Goal: Contribute content

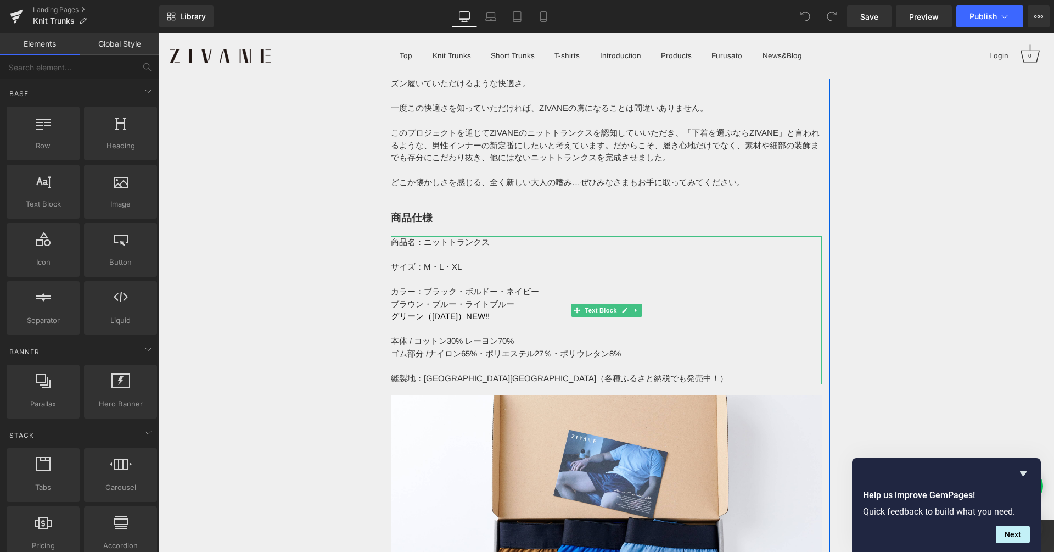
scroll to position [10507, 0]
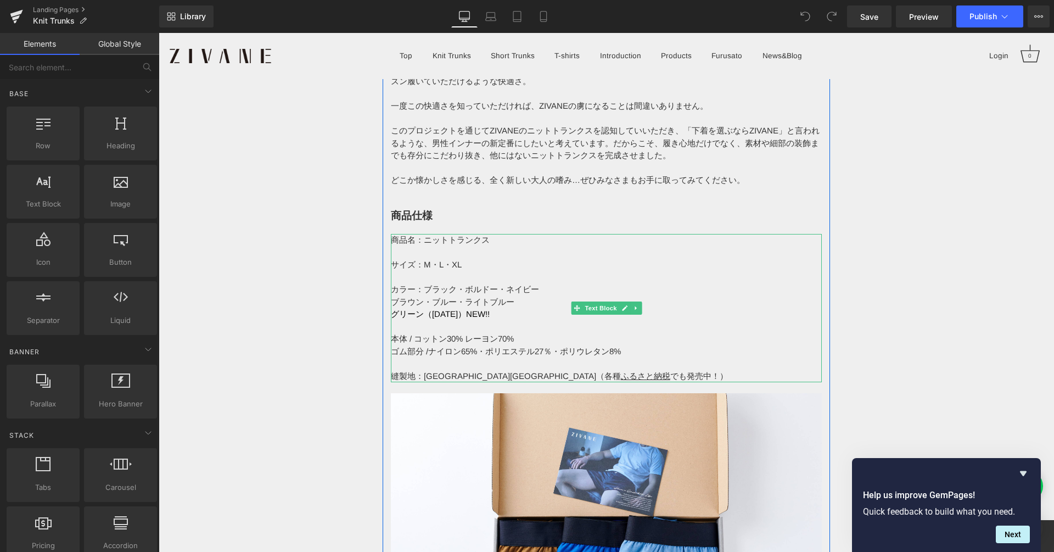
click at [509, 357] on p at bounding box center [606, 363] width 431 height 13
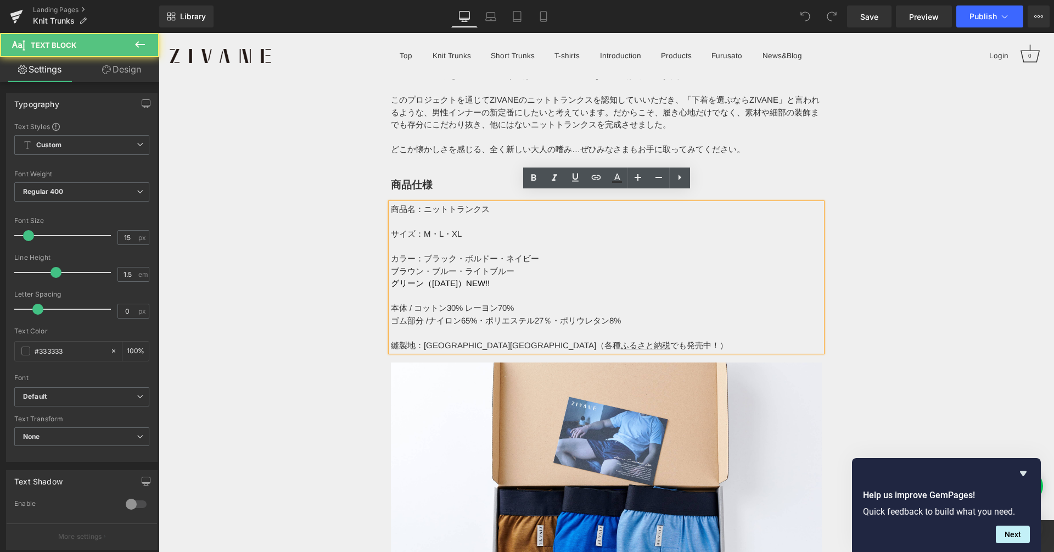
scroll to position [10540, 0]
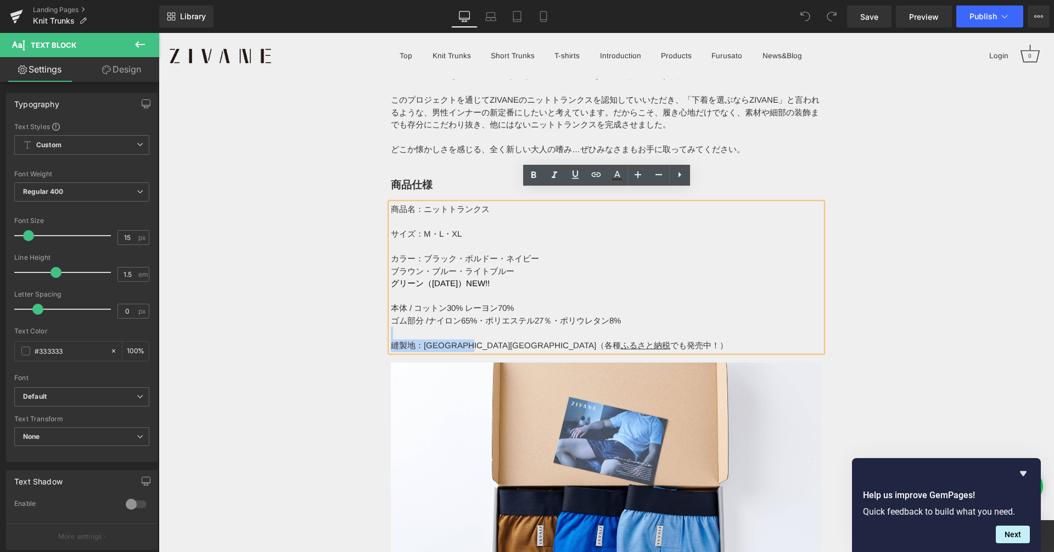
drag, startPoint x: 498, startPoint y: 328, endPoint x: 611, endPoint y: 283, distance: 121.2
click at [546, 326] on div "商品名：ニットトランクス サイズ：М・L・XL カラー：ブラック・ボルドー・ネイビー ブラウン・ブルー・ライトブルー グリーン（2024年12月）NEW!! …" at bounding box center [606, 277] width 431 height 148
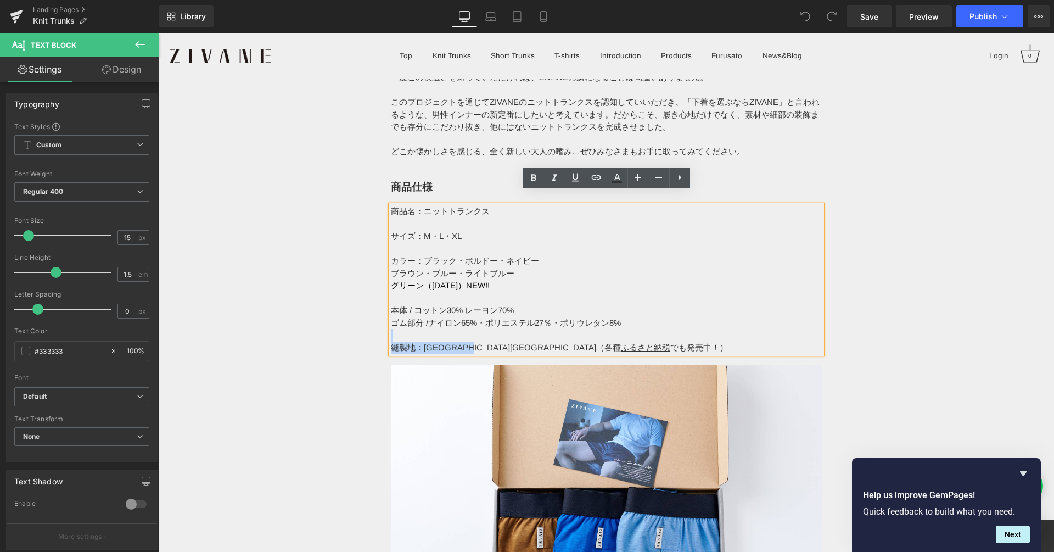
scroll to position [10534, 0]
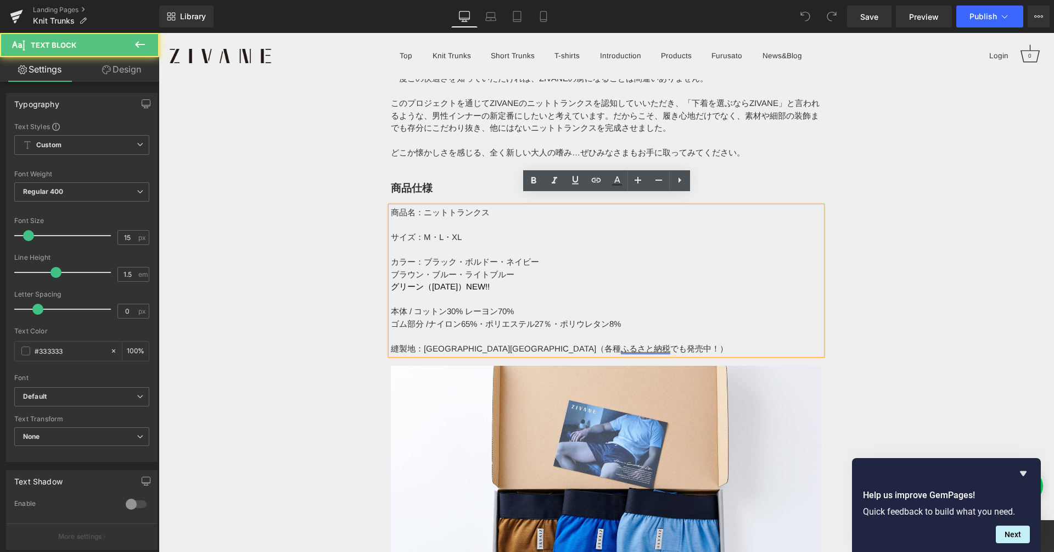
click at [621, 344] on u "ふるさと納税" at bounding box center [645, 348] width 49 height 9
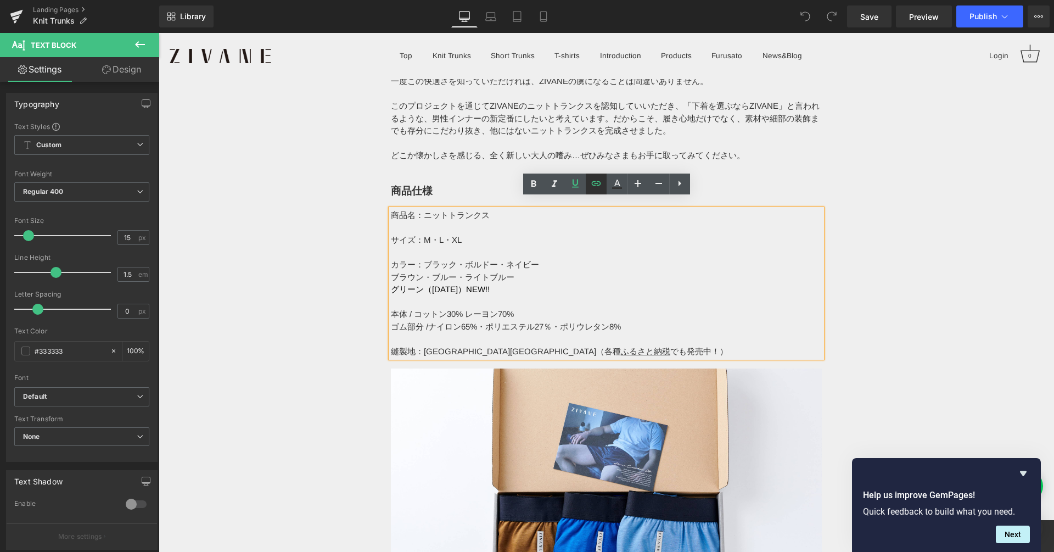
click at [599, 189] on icon at bounding box center [595, 183] width 13 height 13
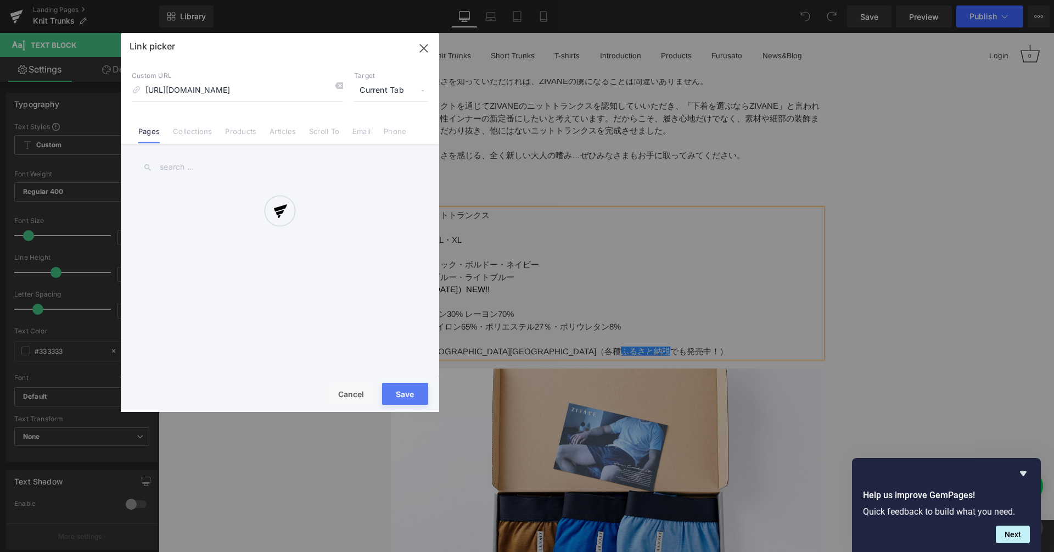
click at [666, 0] on div "Text Color Highlight Color #333333 Edit or remove link: Edit - Unlink - Cancel …" at bounding box center [527, 0] width 1054 height 0
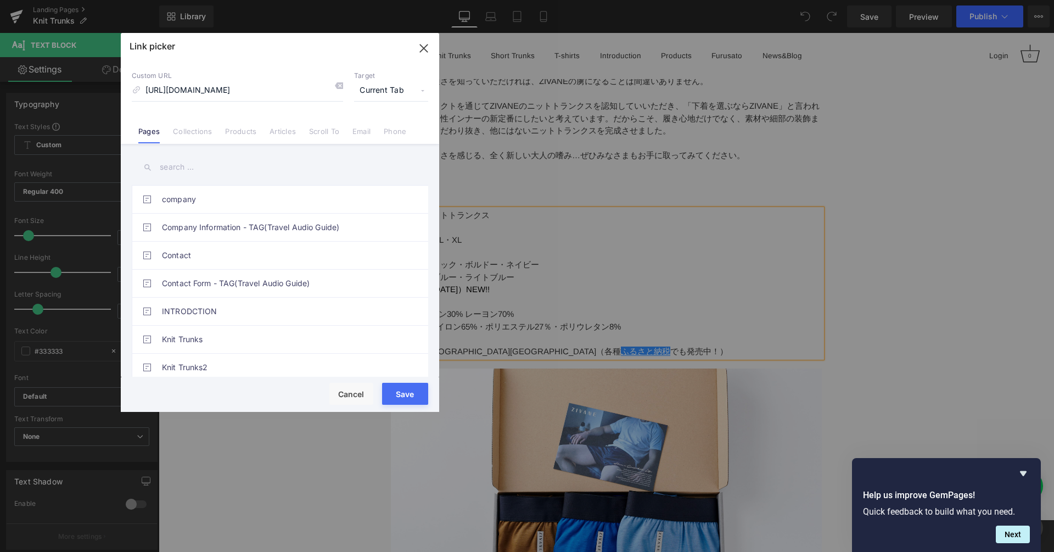
click at [368, 86] on span "Current Tab" at bounding box center [391, 90] width 74 height 21
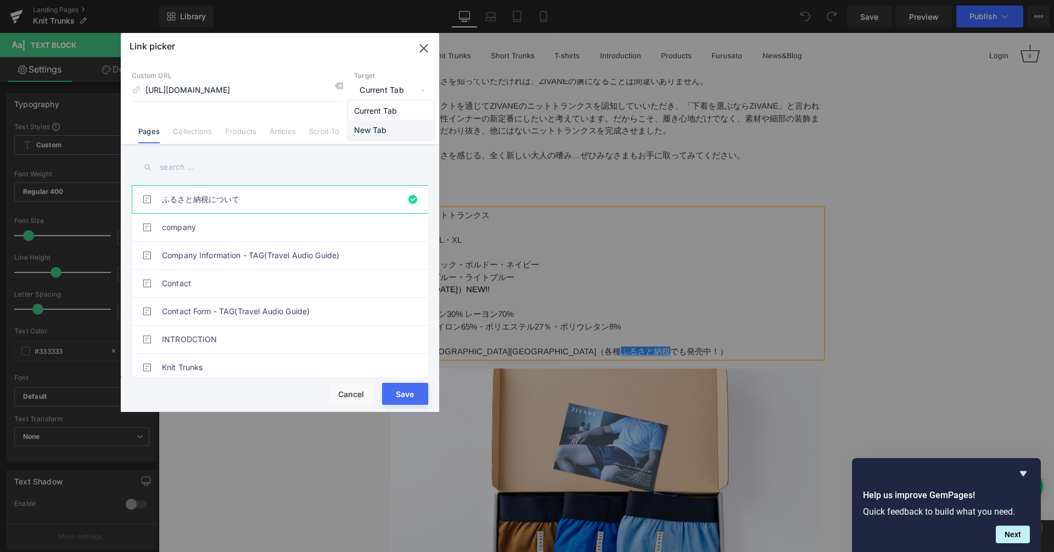
click at [373, 128] on li "New Tab" at bounding box center [391, 129] width 85 height 19
click at [418, 391] on button "Save" at bounding box center [405, 394] width 46 height 22
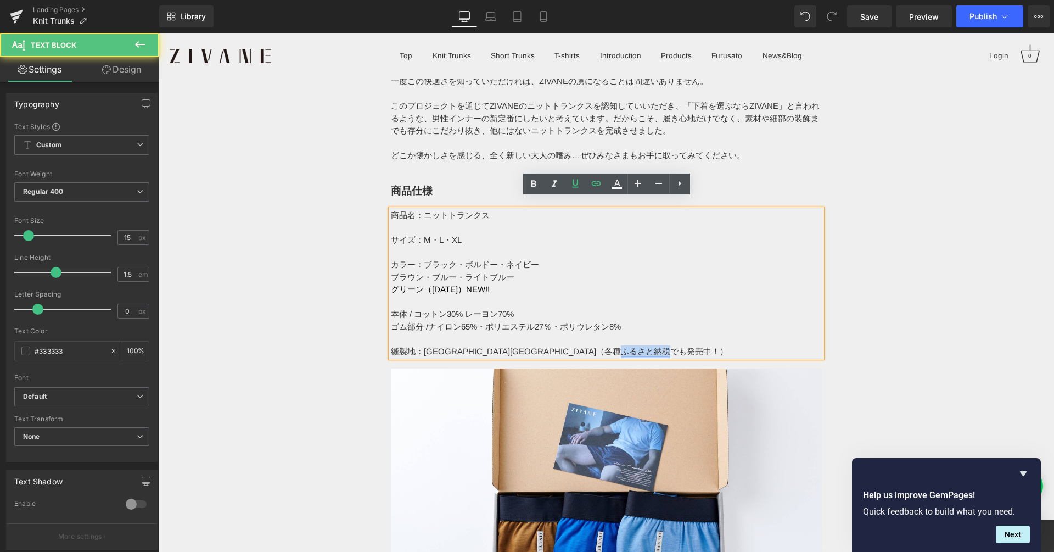
drag, startPoint x: 496, startPoint y: 342, endPoint x: 546, endPoint y: 336, distance: 50.3
click at [546, 346] on span "縫製地：栃木県足利市（各種 ふるさと納税 でも発売中！）" at bounding box center [559, 350] width 337 height 9
click at [622, 187] on icon at bounding box center [616, 183] width 13 height 13
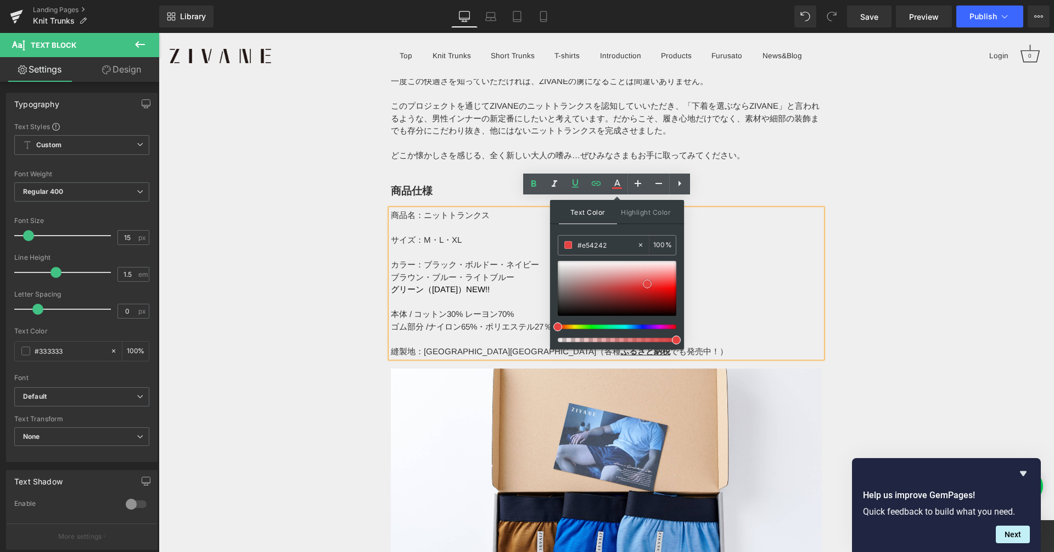
click at [647, 283] on div at bounding box center [617, 288] width 119 height 55
click at [661, 285] on div at bounding box center [617, 288] width 119 height 55
click at [732, 258] on p "カラー：ブラック・ボルドー・ネイビー" at bounding box center [606, 264] width 431 height 13
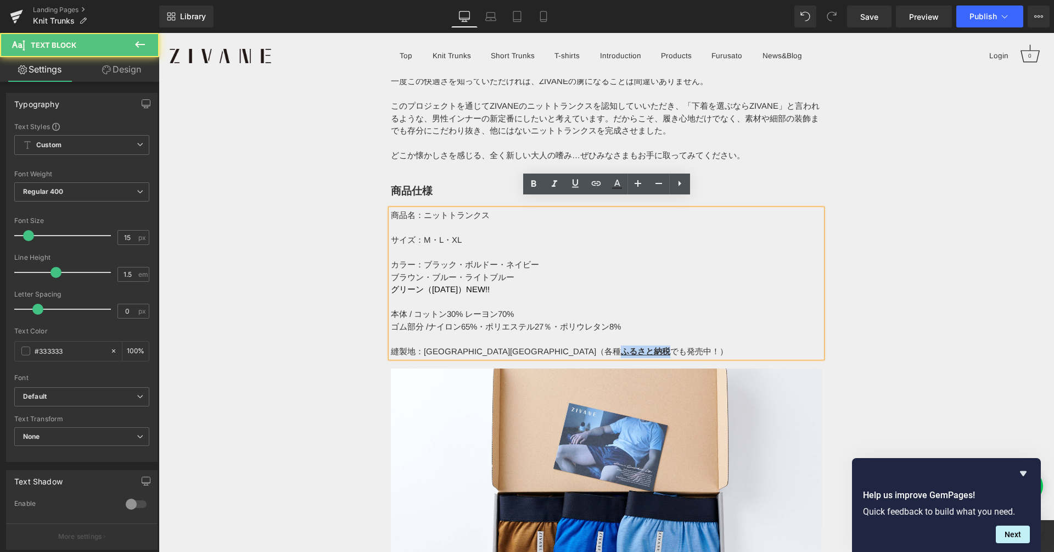
drag, startPoint x: 500, startPoint y: 337, endPoint x: 566, endPoint y: 319, distance: 68.3
click at [621, 346] on strong "ふるさと納税" at bounding box center [645, 350] width 49 height 9
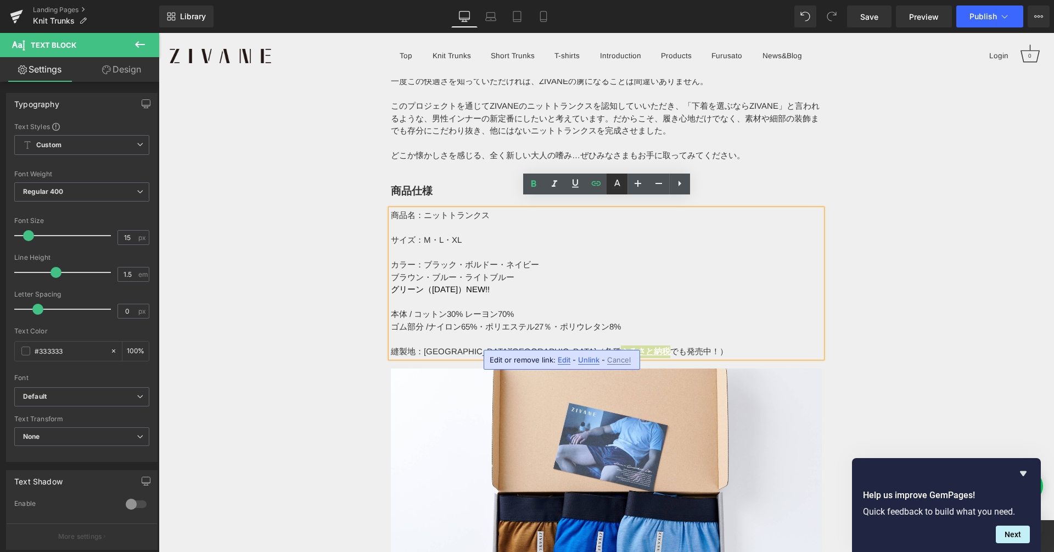
click at [614, 184] on icon at bounding box center [617, 182] width 6 height 7
type input "#ffffff"
type input "100"
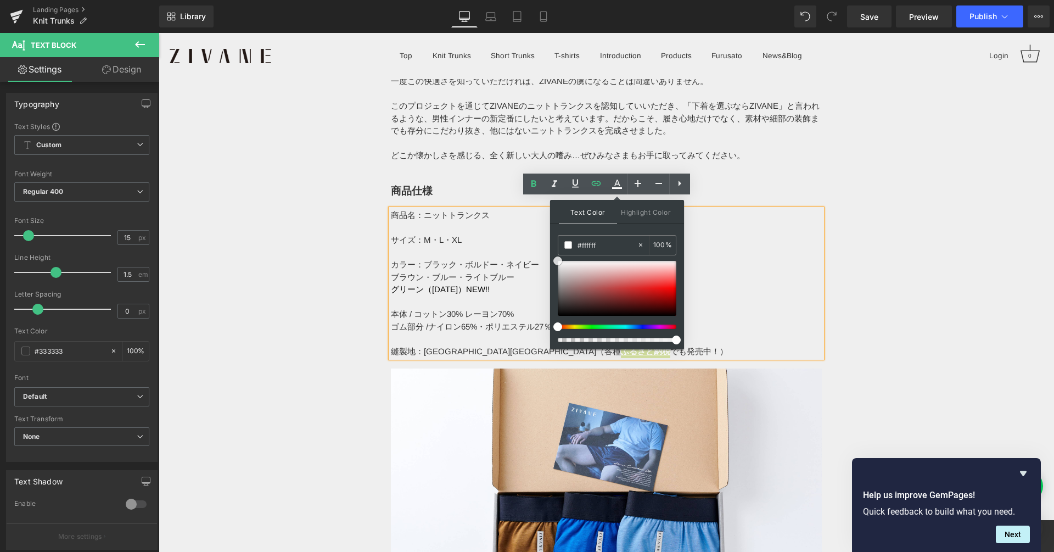
type input "#e43333"
click at [649, 285] on div at bounding box center [617, 288] width 119 height 55
click at [818, 246] on p at bounding box center [606, 252] width 431 height 13
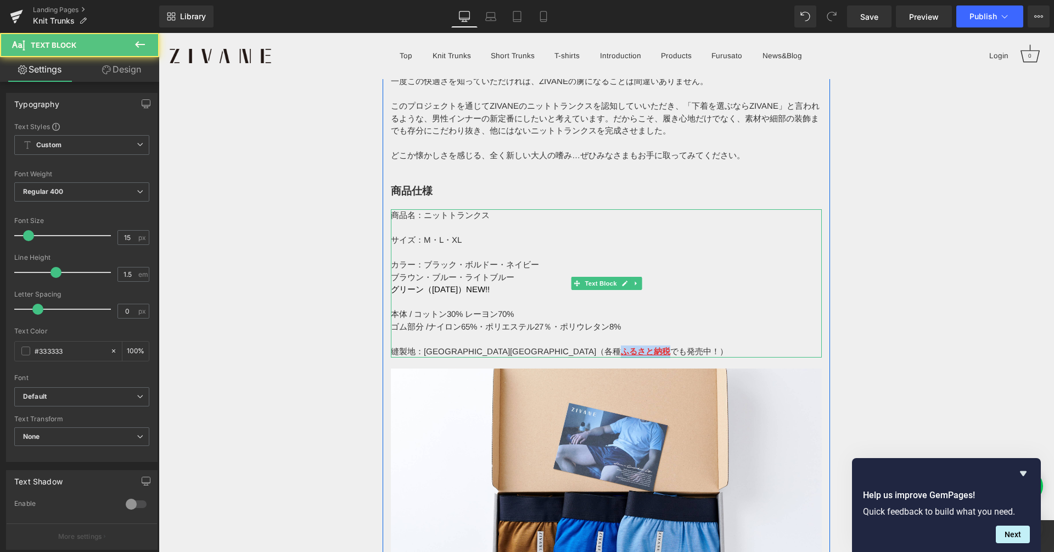
drag, startPoint x: 498, startPoint y: 340, endPoint x: 549, endPoint y: 336, distance: 51.2
click at [549, 346] on span "縫製地：栃木県足利市（各種 ふるさと納税 でも発売中！）" at bounding box center [559, 350] width 337 height 9
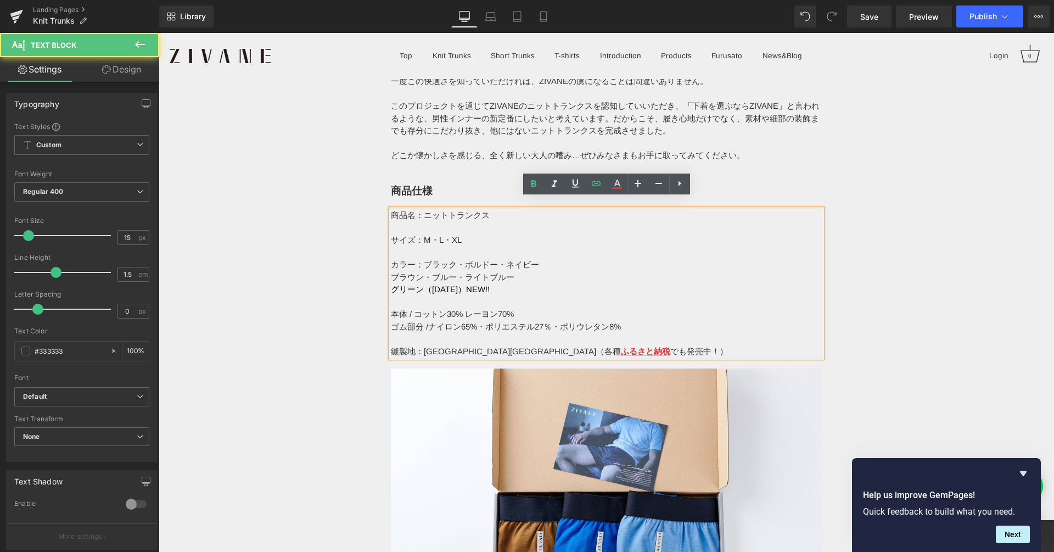
click at [721, 271] on p "ブラウン・ブルー・ライトブルー" at bounding box center [606, 277] width 431 height 13
drag, startPoint x: 497, startPoint y: 338, endPoint x: 550, endPoint y: 339, distance: 53.2
click at [550, 346] on span "縫製地：栃木県足利市（各種 ふるさと納税 でも発売中！）" at bounding box center [559, 350] width 337 height 9
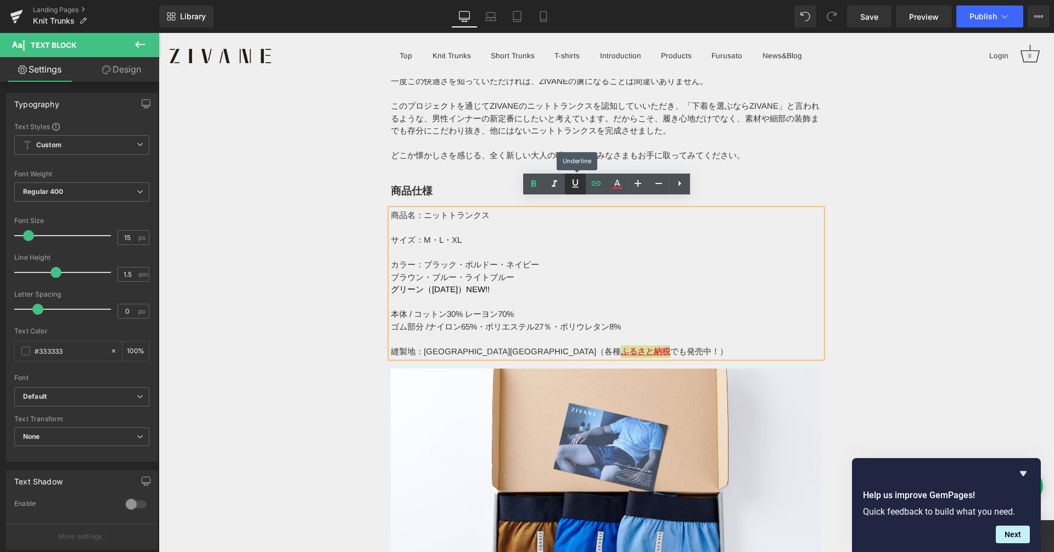
click at [577, 187] on icon at bounding box center [575, 183] width 7 height 8
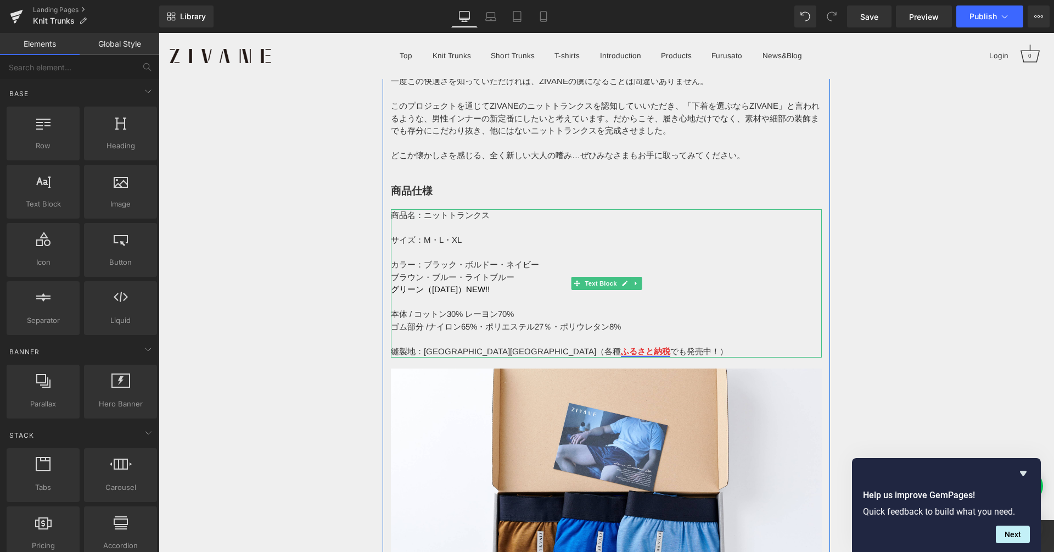
click at [621, 346] on strong "ふるさと納税" at bounding box center [645, 350] width 49 height 9
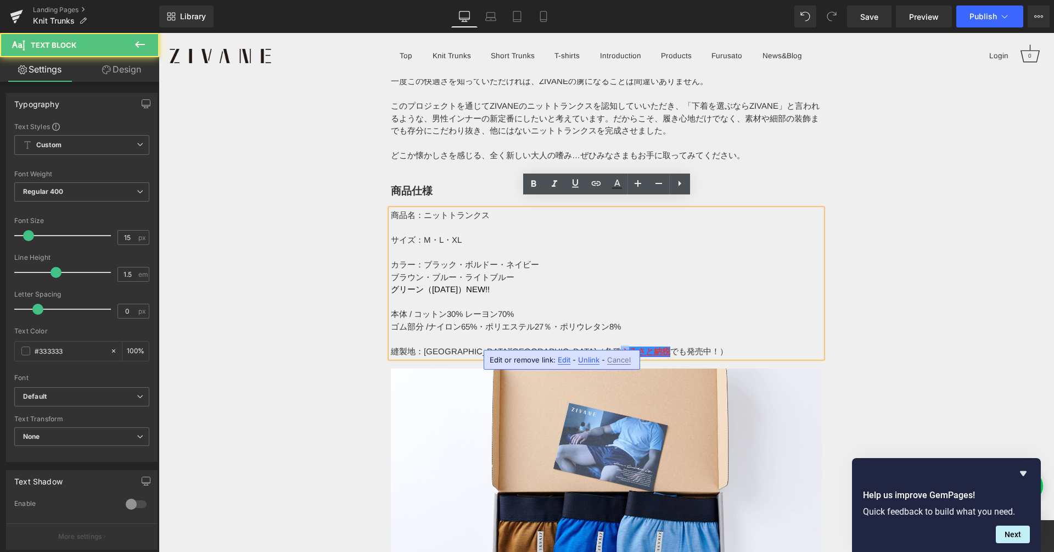
drag, startPoint x: 497, startPoint y: 339, endPoint x: 509, endPoint y: 338, distance: 12.6
click at [509, 346] on span "縫製地：栃木県足利市（各種 ふるさと納税 でも発売中！）" at bounding box center [559, 350] width 337 height 9
click at [530, 333] on p at bounding box center [606, 339] width 431 height 13
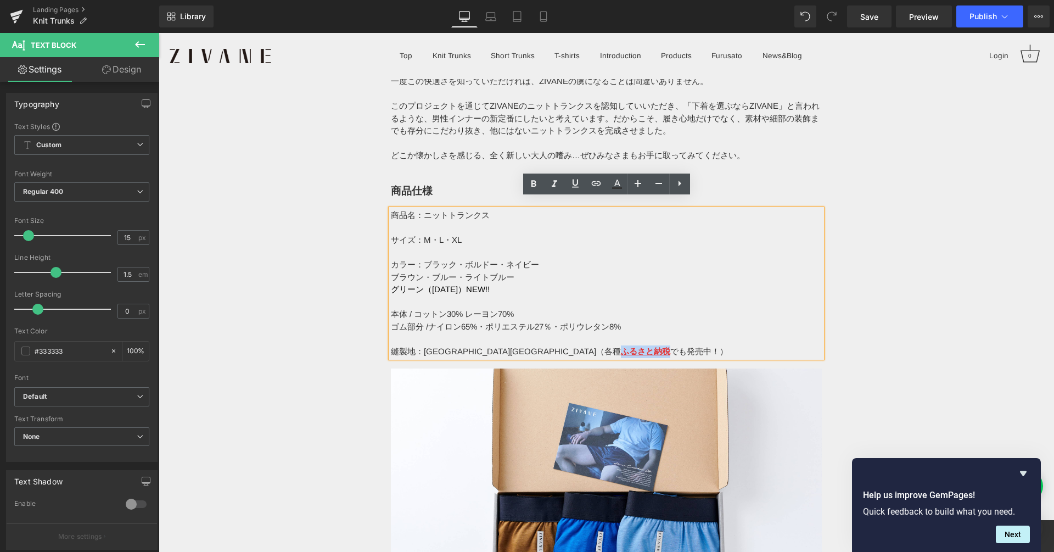
drag, startPoint x: 499, startPoint y: 340, endPoint x: 549, endPoint y: 338, distance: 50.0
click at [549, 346] on span "縫製地：栃木県足利市（各種 ふるさと納税 でも発売中！）" at bounding box center [559, 350] width 337 height 9
click at [730, 234] on p "サイズ：М・L・XL" at bounding box center [606, 240] width 431 height 13
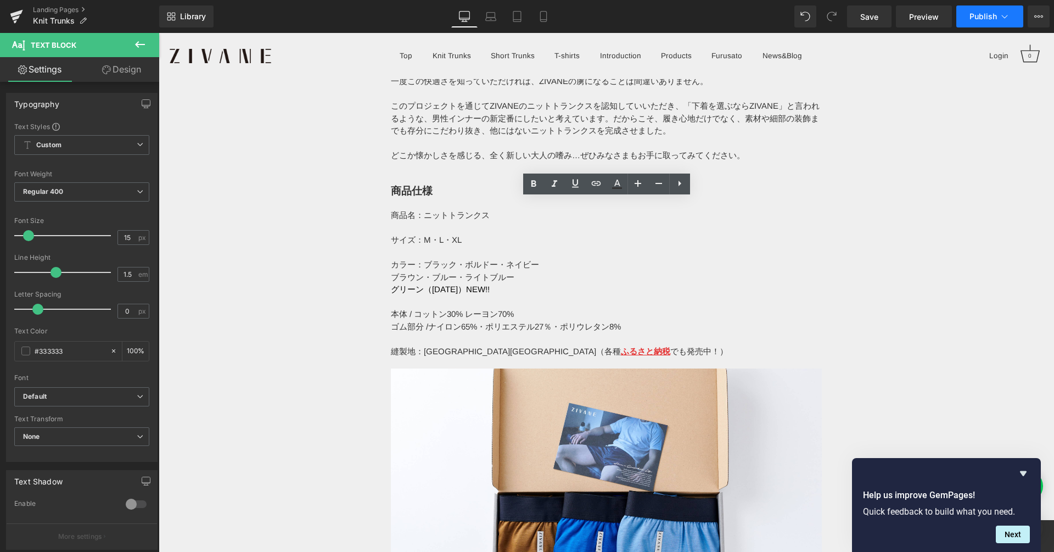
click at [991, 18] on span "Publish" at bounding box center [982, 16] width 27 height 9
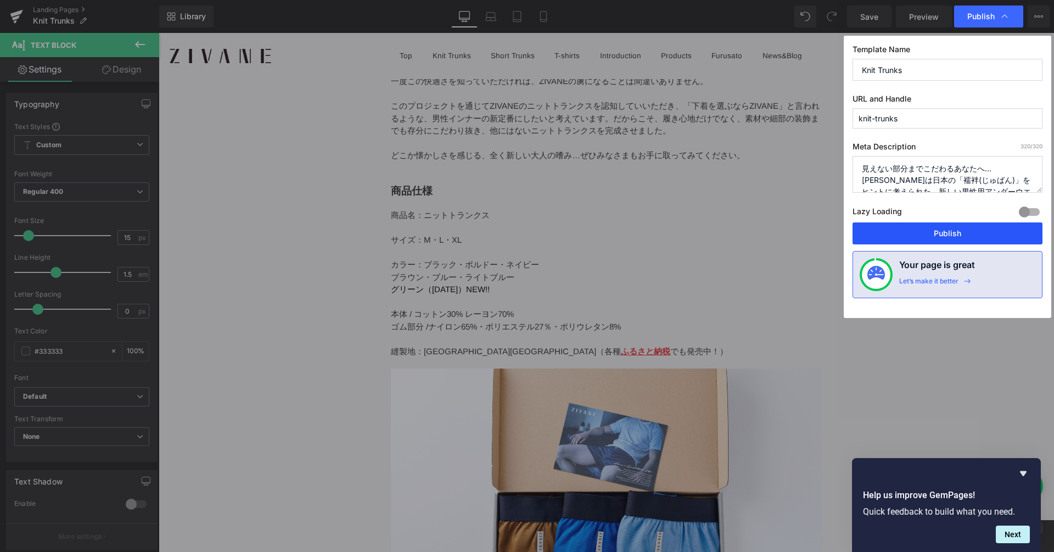
click at [969, 231] on button "Publish" at bounding box center [947, 233] width 190 height 22
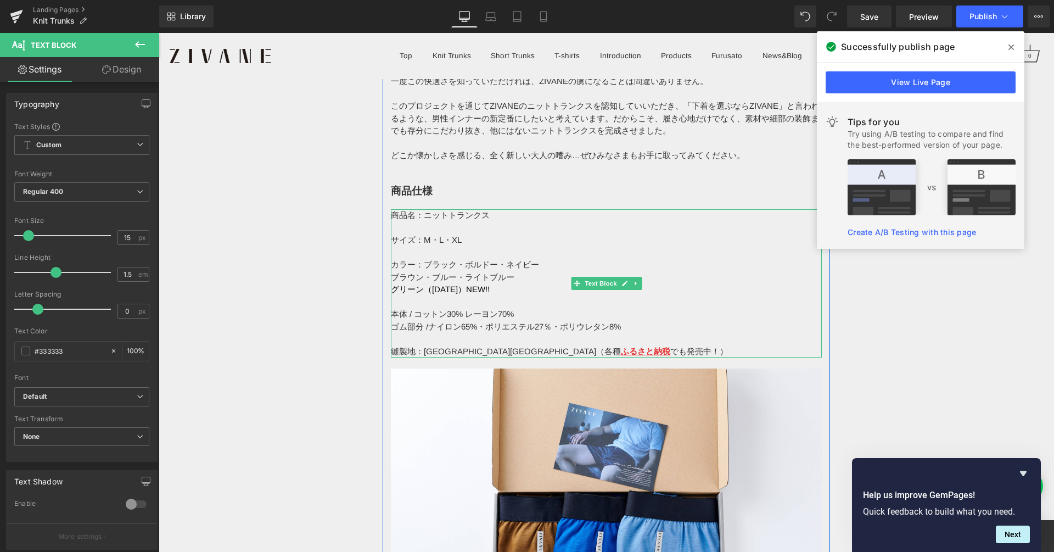
click at [501, 345] on p "縫製地：栃木県足利市（各種 ふるさと納税 でも発売中！）" at bounding box center [606, 351] width 431 height 13
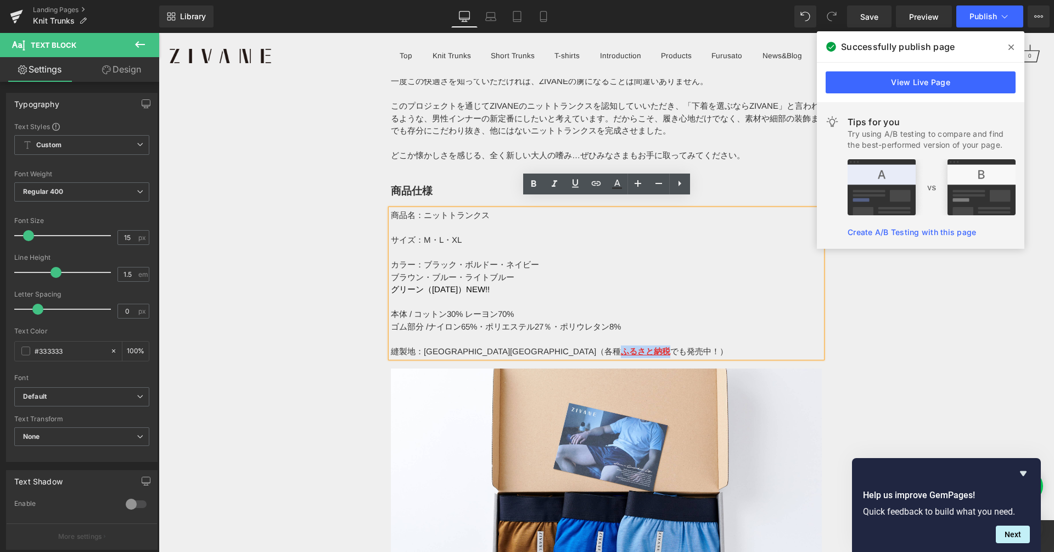
drag, startPoint x: 498, startPoint y: 338, endPoint x: 560, endPoint y: 324, distance: 63.0
click at [547, 345] on p "縫製地：栃木県足利市（各種 ふるさと納税 でも発売中！）" at bounding box center [606, 351] width 431 height 13
click at [623, 179] on link at bounding box center [616, 183] width 21 height 21
type input "100"
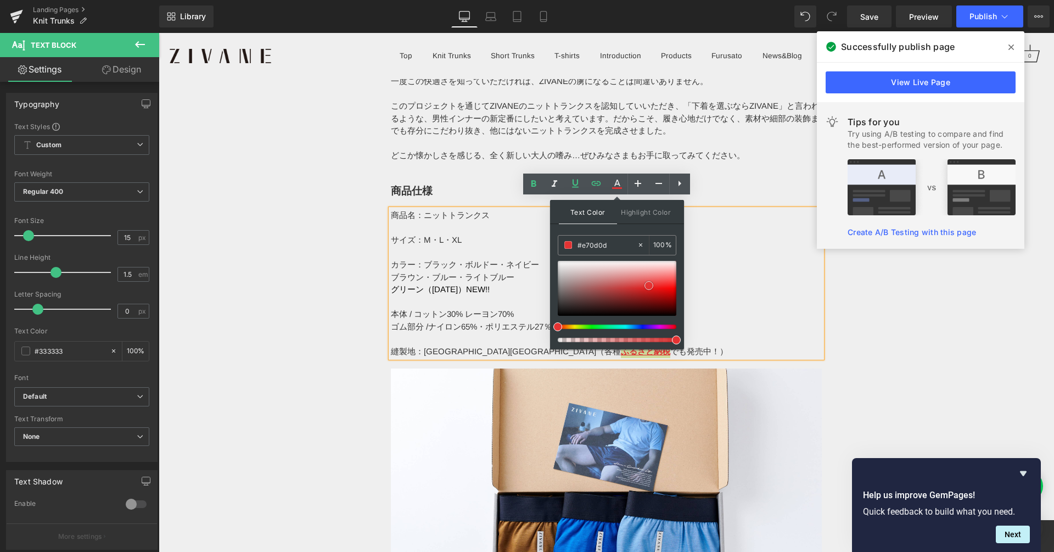
click at [663, 289] on div at bounding box center [617, 288] width 119 height 55
type input "#d71717"
click at [652, 289] on div at bounding box center [617, 288] width 119 height 55
click at [602, 243] on input "#d71717" at bounding box center [606, 245] width 59 height 12
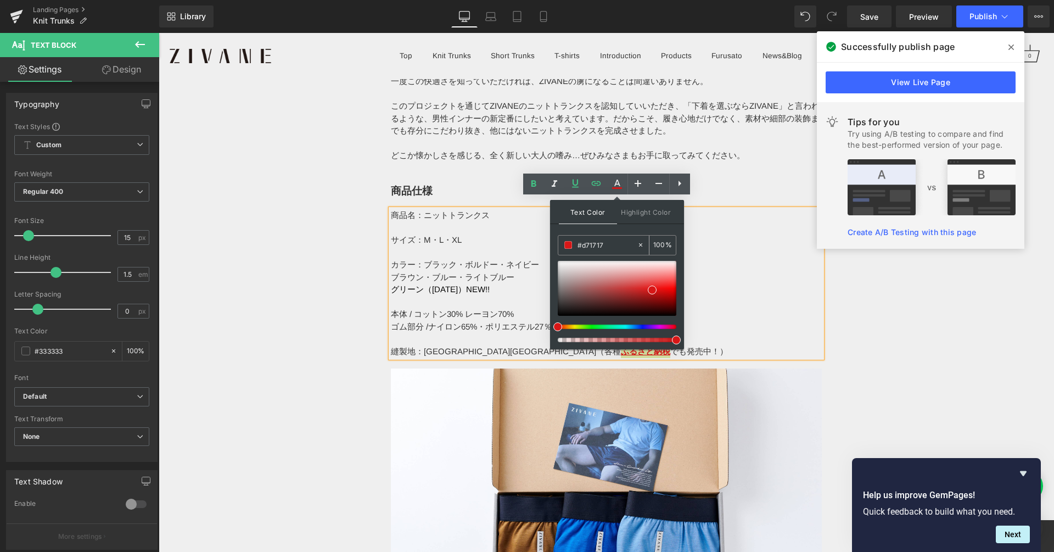
click at [602, 243] on input "#d71717" at bounding box center [606, 245] width 59 height 12
click at [886, 73] on link "View Live Page" at bounding box center [920, 82] width 190 height 22
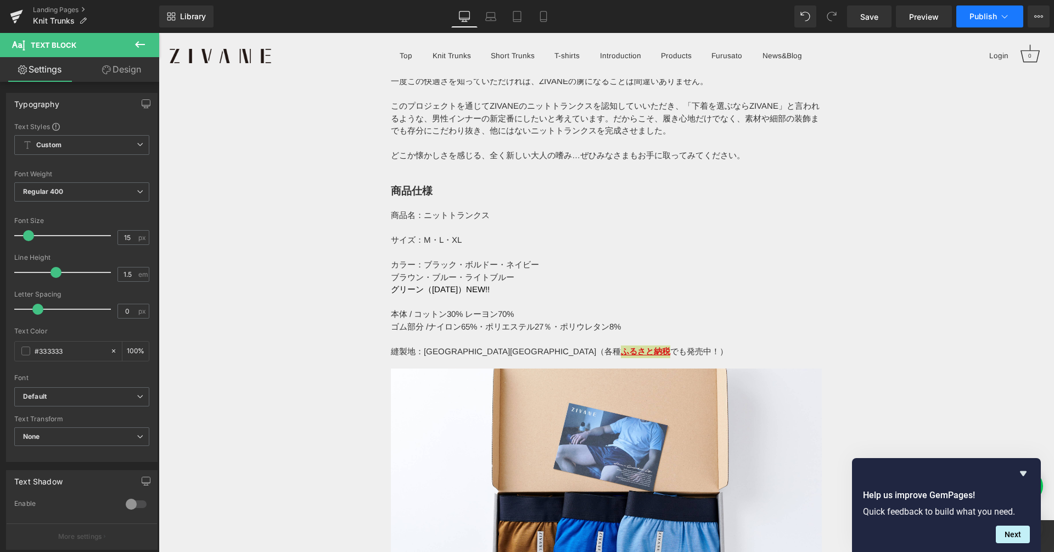
click at [958, 12] on button "Publish" at bounding box center [989, 16] width 67 height 22
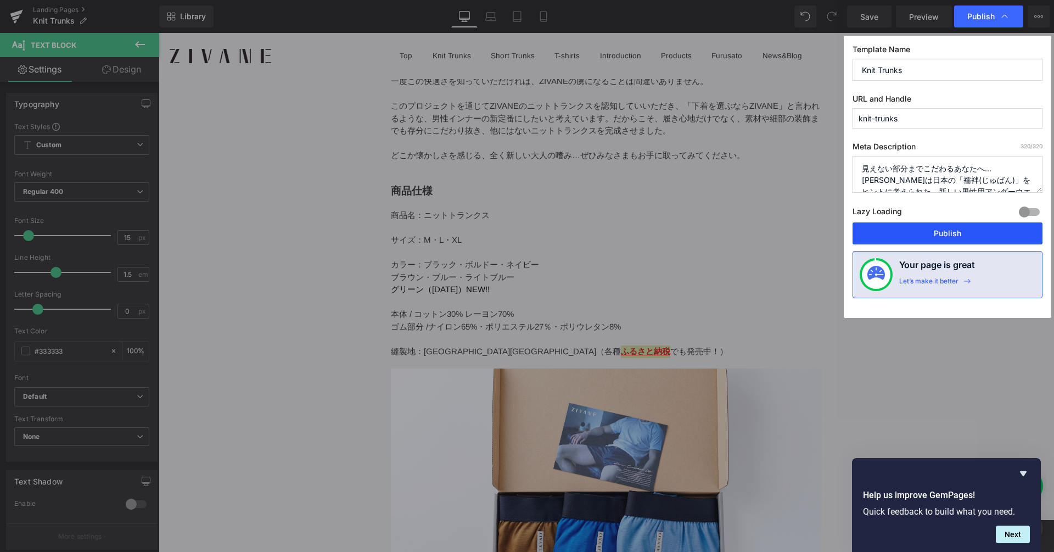
drag, startPoint x: 918, startPoint y: 229, endPoint x: 746, endPoint y: 196, distance: 174.4
click at [918, 229] on button "Publish" at bounding box center [947, 233] width 190 height 22
